Goal: Task Accomplishment & Management: Manage account settings

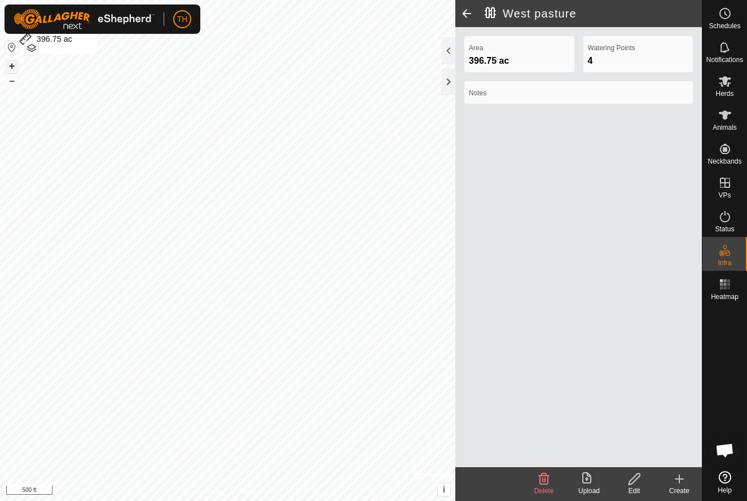
click at [13, 67] on button "+" at bounding box center [12, 66] width 14 height 14
click at [570, 92] on div "West pasture Area 396.75 ac Watering Points 4 Notes Delete Upload Edit Create P…" at bounding box center [350, 250] width 701 height 501
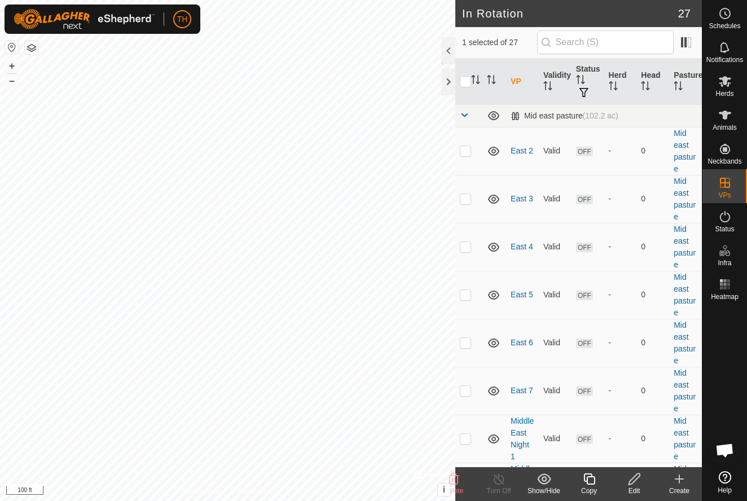
checkbox input "true"
checkbox input "false"
checkbox input "true"
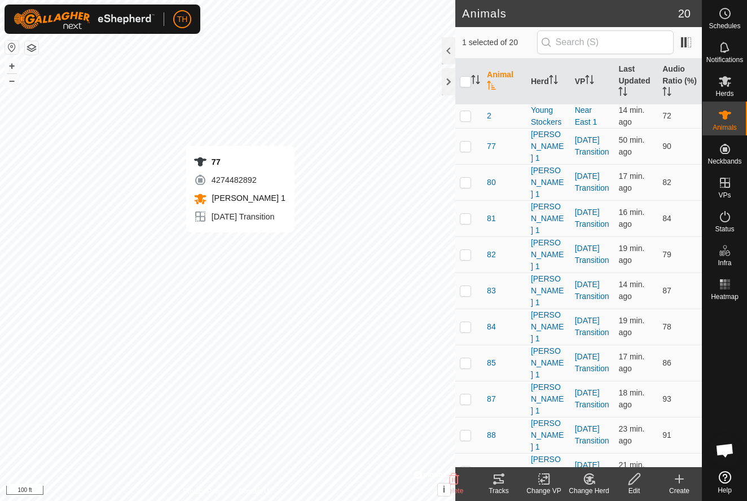
checkbox input "true"
checkbox input "false"
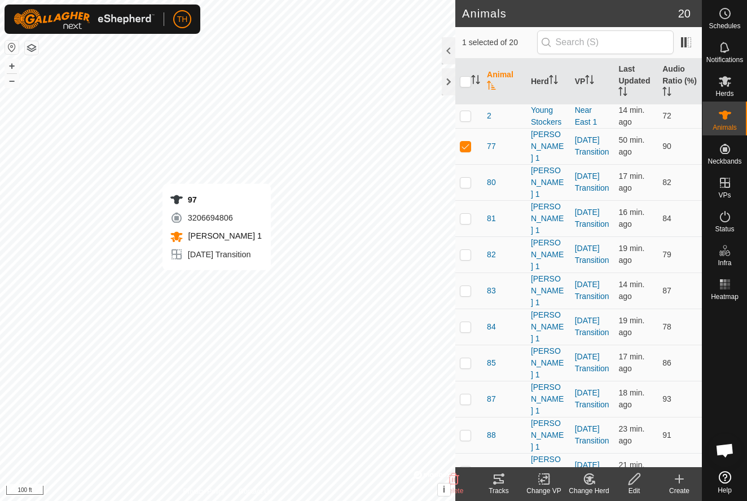
checkbox input "false"
checkbox input "true"
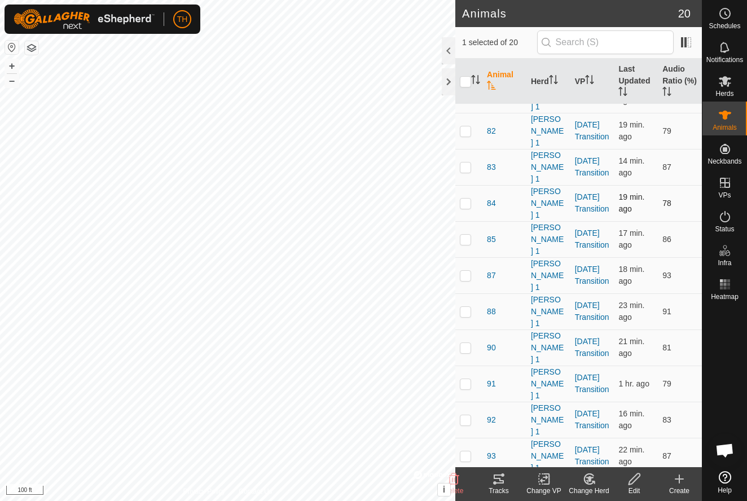
scroll to position [122, 0]
click at [622, 70] on th "Last Updated" at bounding box center [635, 82] width 44 height 46
